Goal: Task Accomplishment & Management: Use online tool/utility

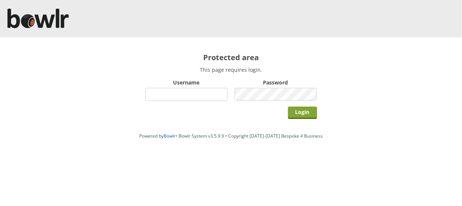
type input "hornseaindoorbowlsclub"
click at [306, 115] on input "Login" at bounding box center [302, 112] width 29 height 12
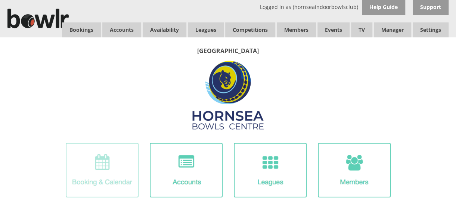
click at [99, 161] on img at bounding box center [102, 170] width 73 height 55
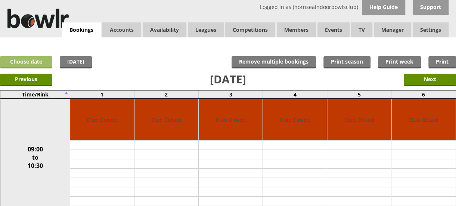
click at [31, 59] on link "Choose date" at bounding box center [26, 62] width 52 height 12
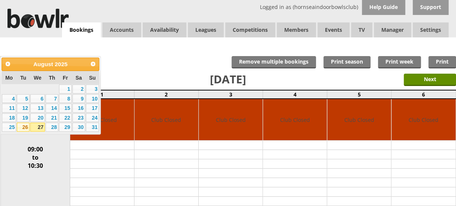
click at [24, 125] on link "26" at bounding box center [23, 127] width 13 height 9
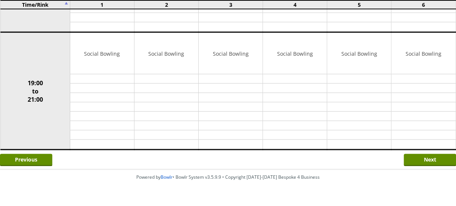
scroll to position [661, 0]
